Goal: Task Accomplishment & Management: Manage account settings

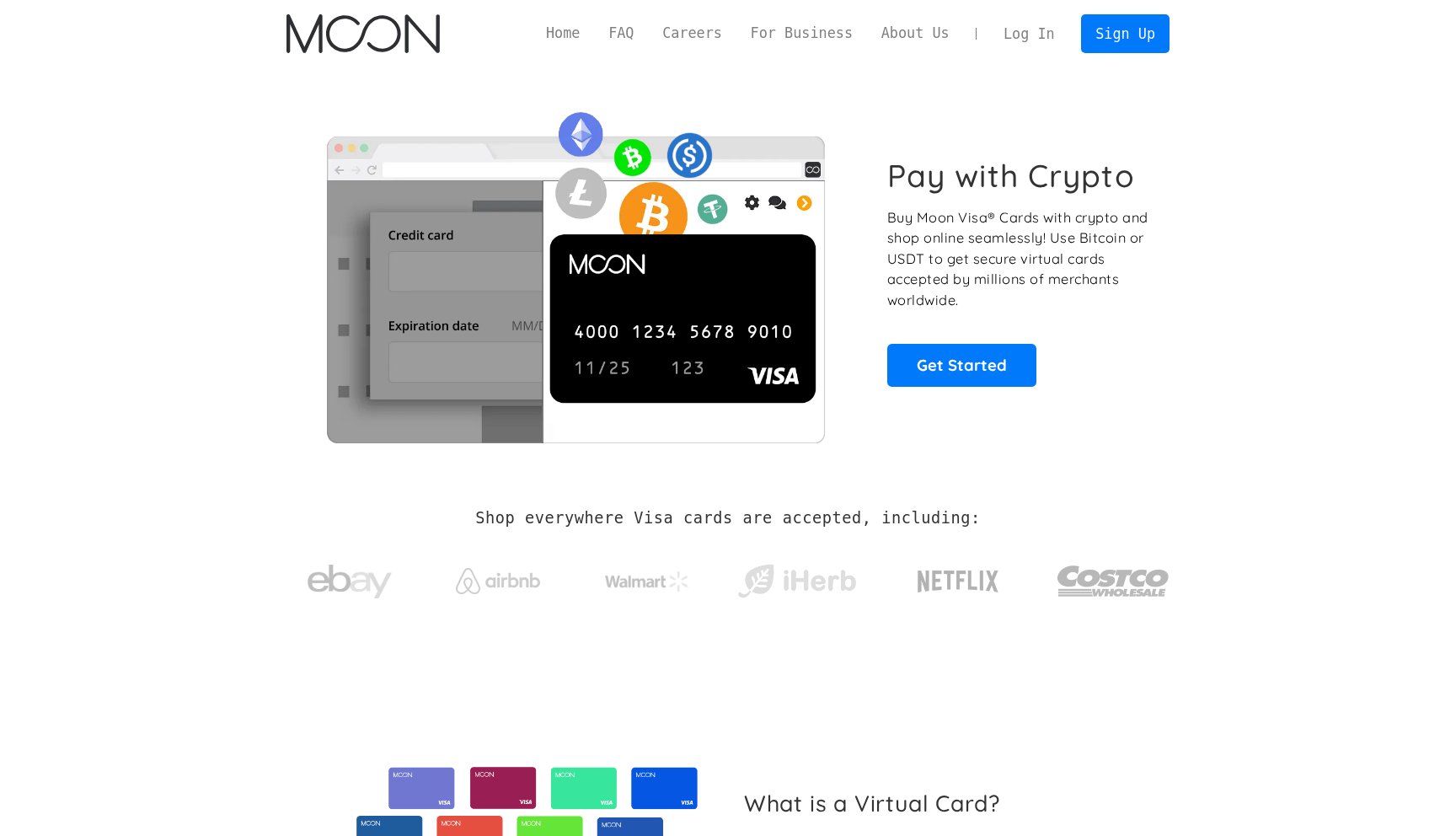
click at [1032, 31] on link "Log In" at bounding box center [1029, 33] width 79 height 37
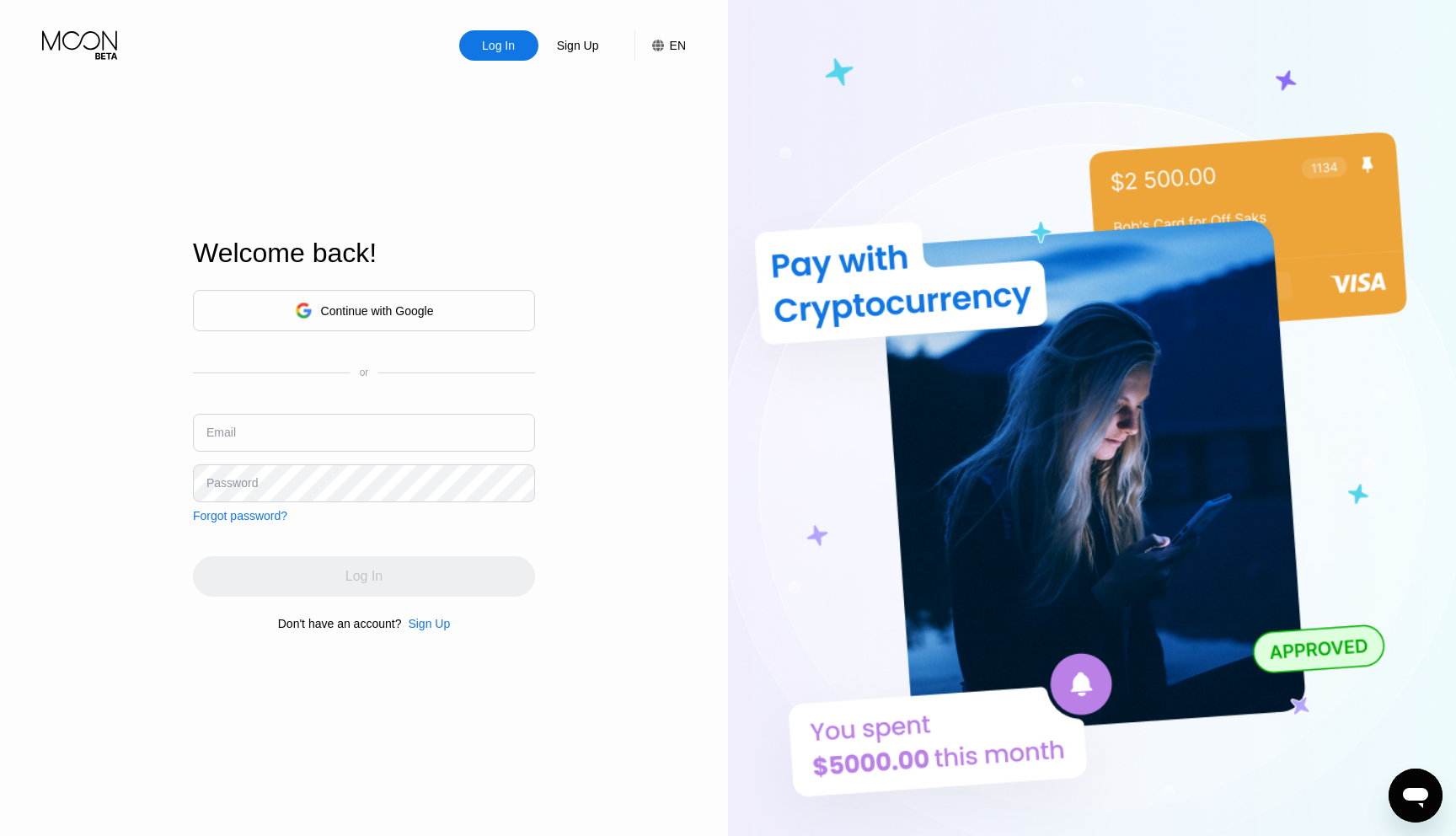
click at [612, 262] on div "Log In Sign Up EN Language Select an item Save Welcome back! Continue with Goog…" at bounding box center [364, 460] width 728 height 919
click at [424, 301] on div "Continue with Google" at bounding box center [364, 311] width 139 height 26
